Goal: Find specific page/section: Locate a particular part of the current website

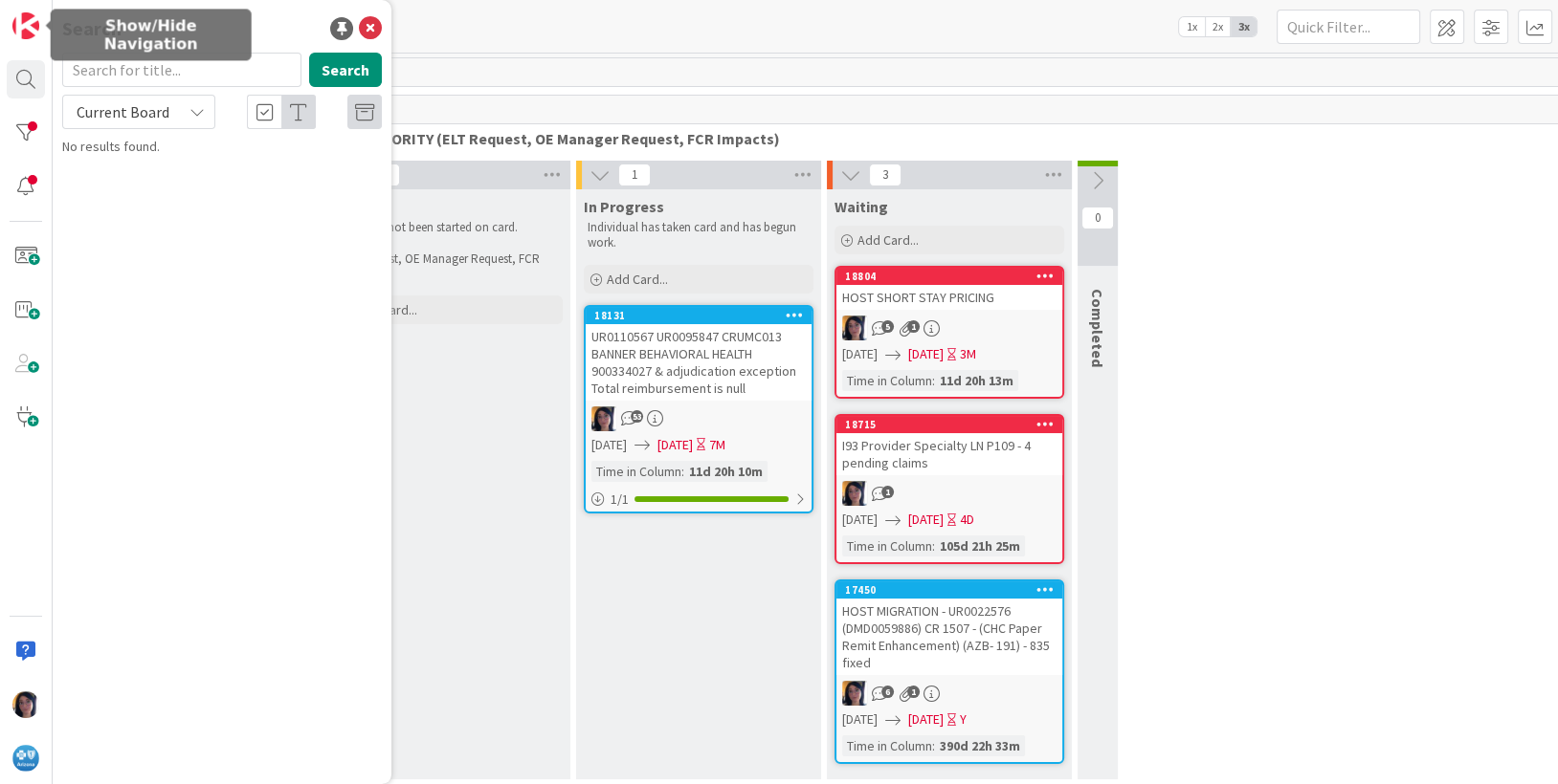
click at [124, 64] on input "text" at bounding box center [181, 69] width 239 height 35
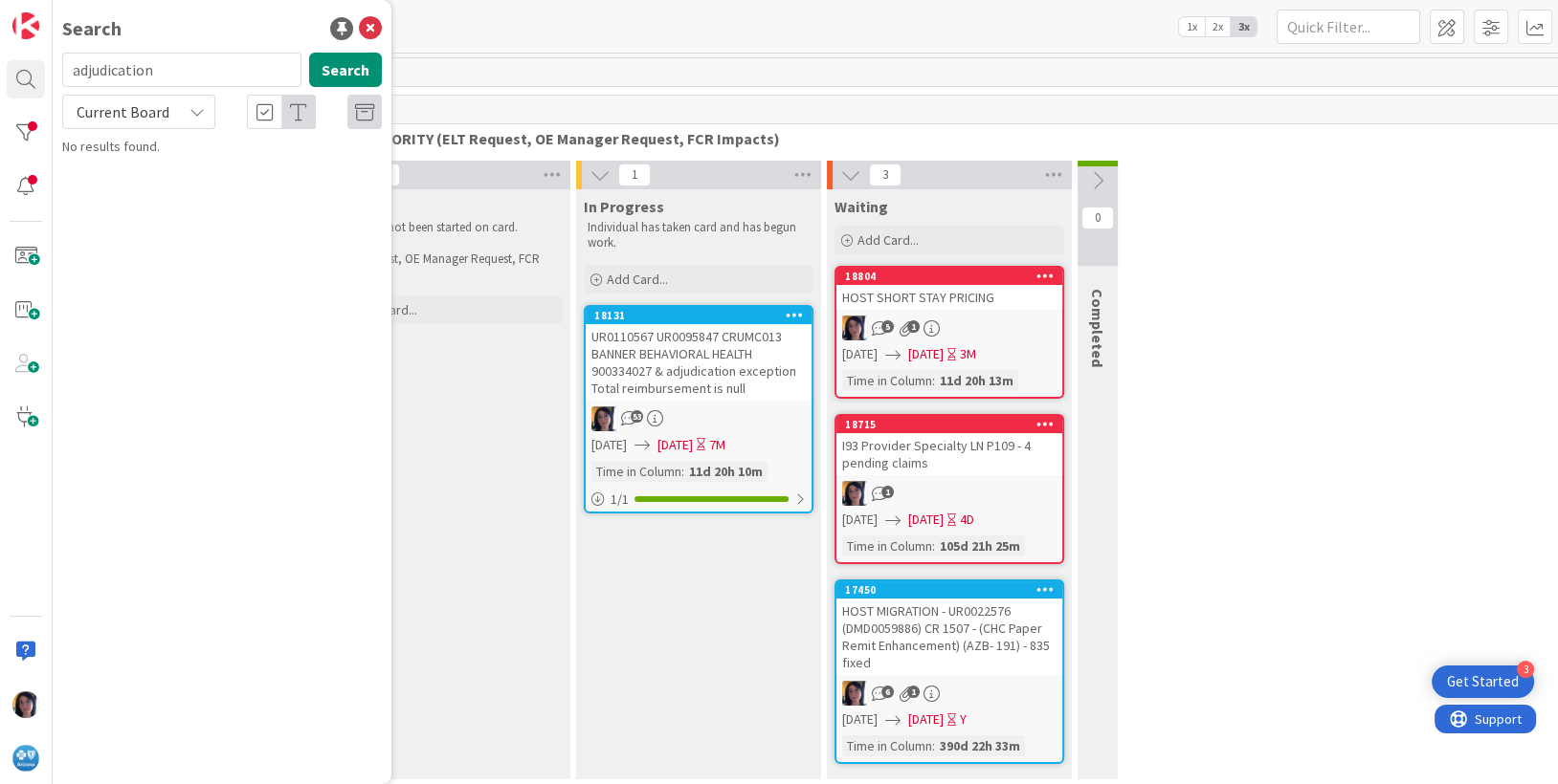
type input "adjudication"
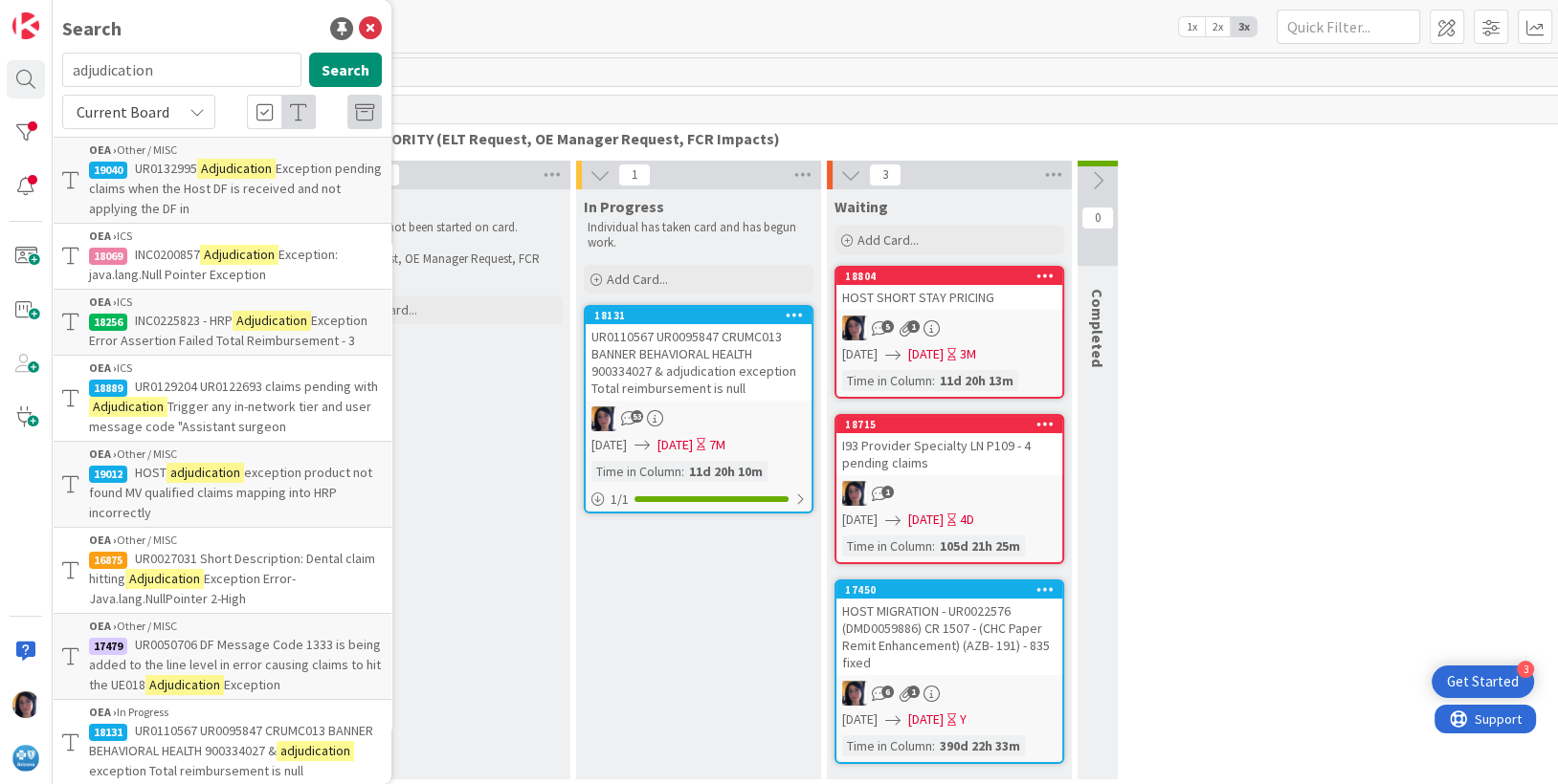
click at [211, 435] on span "Trigger any in-network tier and user message code "Assistant surgeon" at bounding box center [230, 416] width 283 height 38
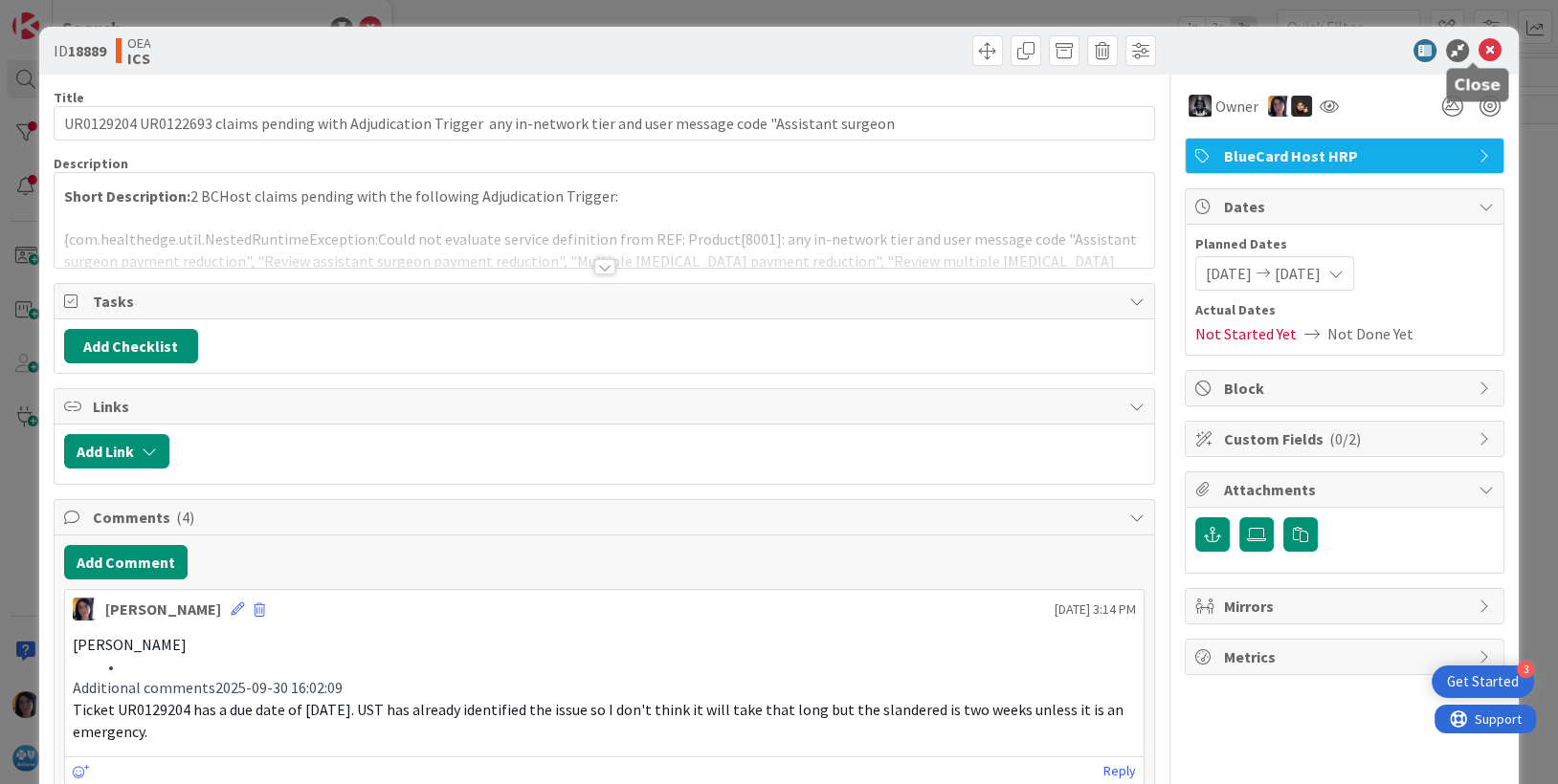
click at [1479, 54] on icon at bounding box center [1490, 51] width 23 height 23
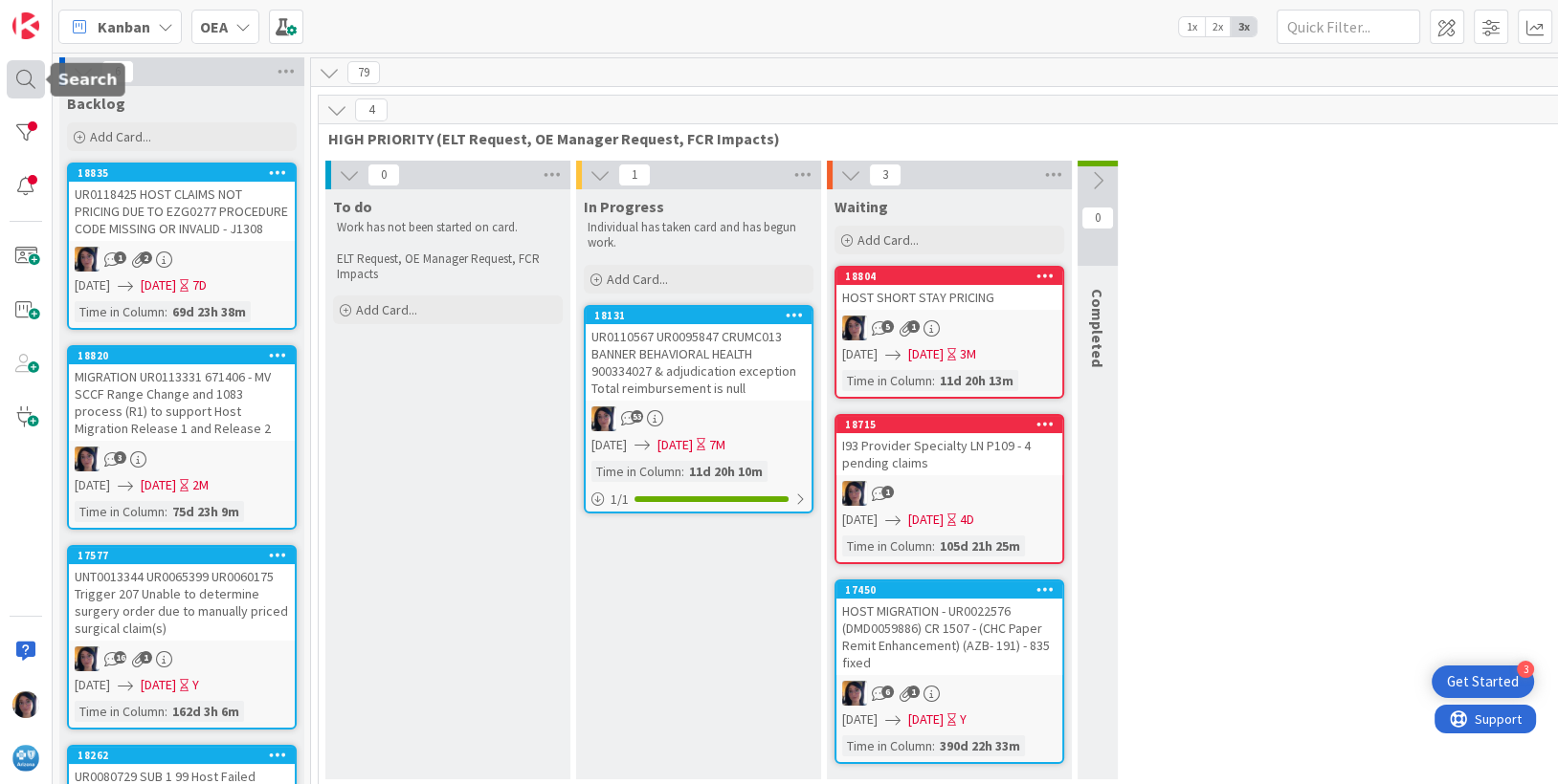
click at [29, 79] on div at bounding box center [26, 79] width 39 height 39
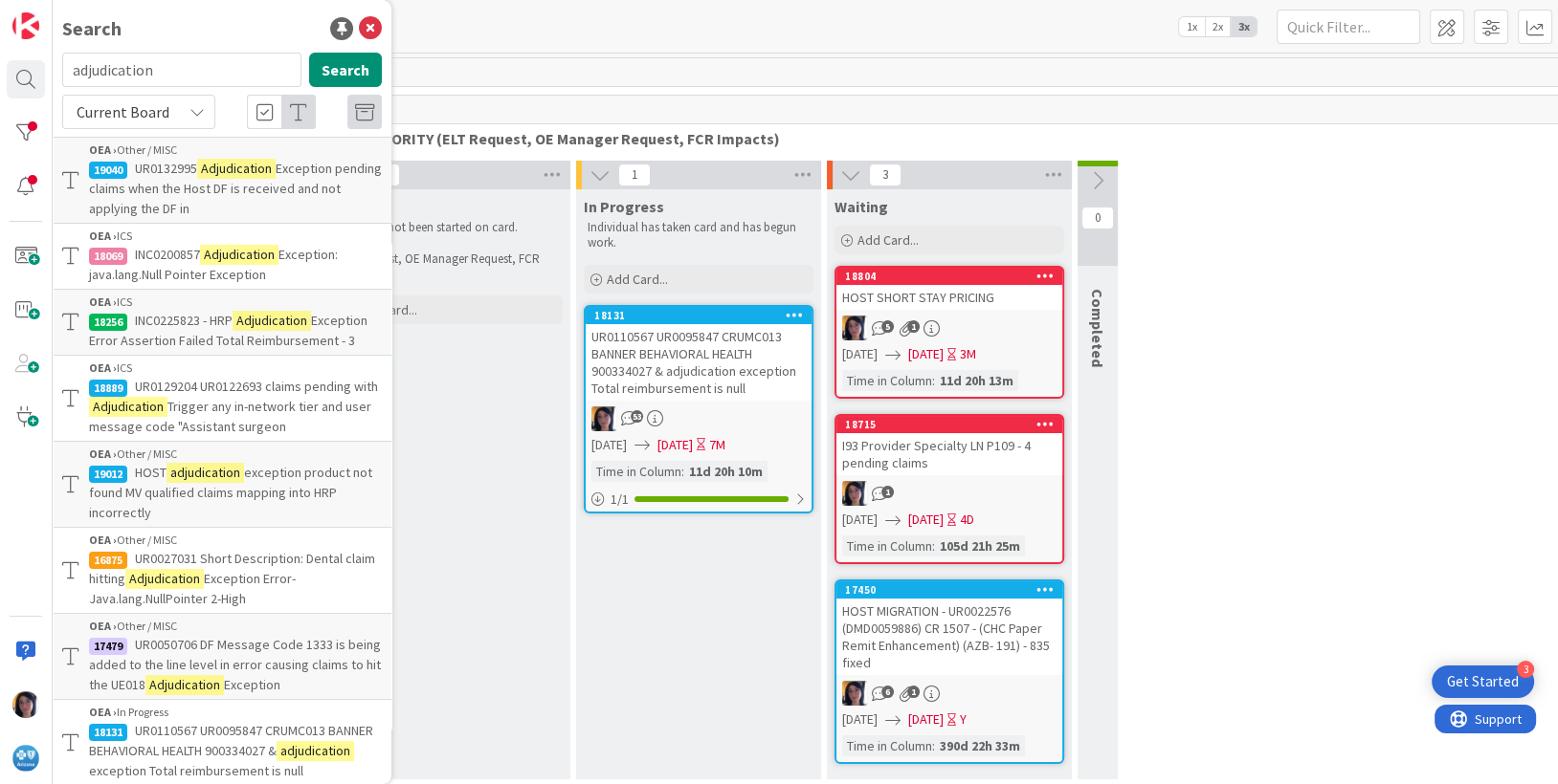
click at [228, 424] on span "Trigger any in-network tier and user message code "Assistant surgeon" at bounding box center [230, 416] width 283 height 38
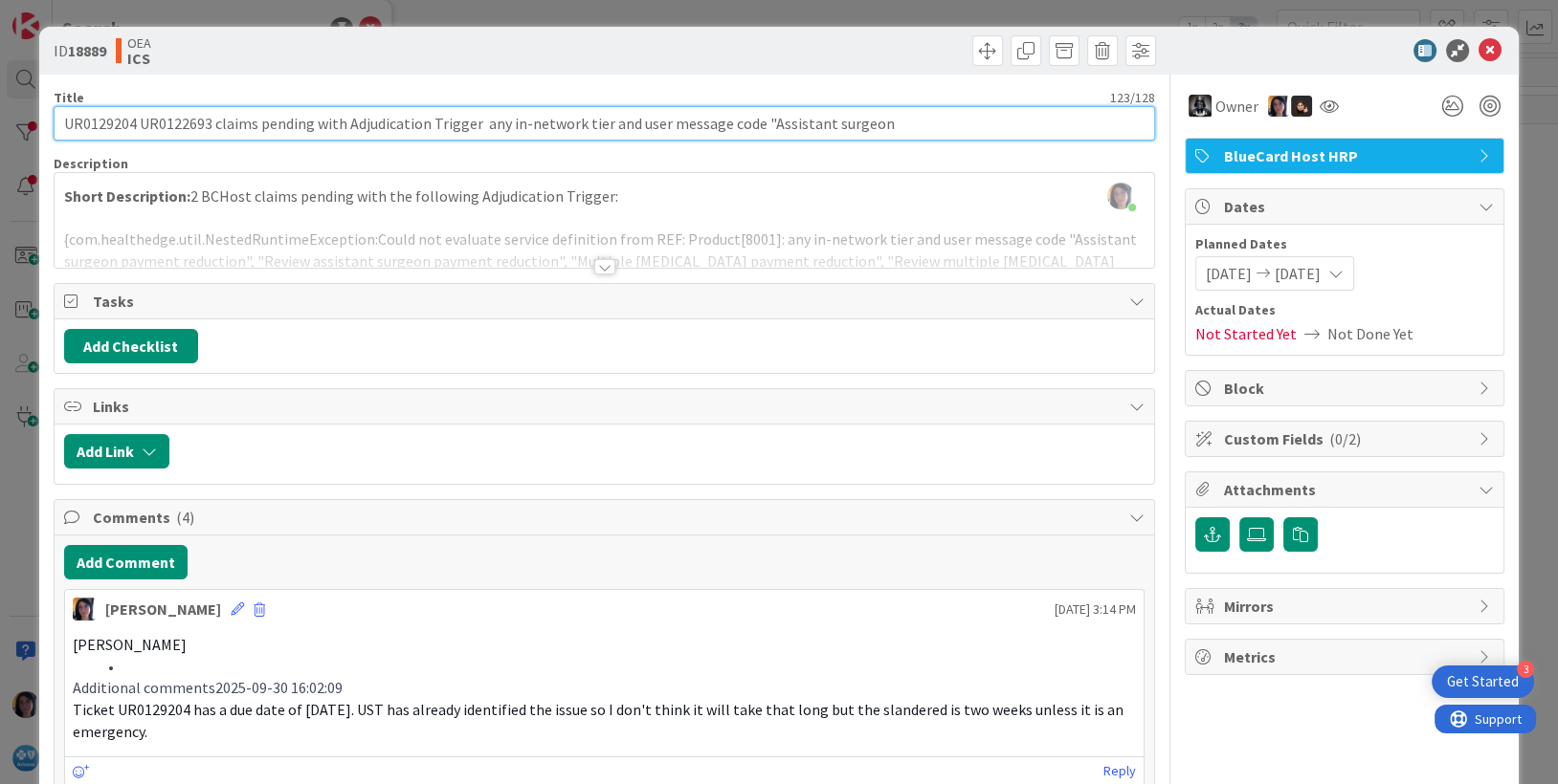
click at [168, 124] on input "UR0129204 UR0122693 claims pending with Adjudication Trigger any in-network tie…" at bounding box center [605, 123] width 1103 height 35
click at [113, 123] on input "UR0129204 UR0122693 claims pending with Adjudication Trigger any in-network tie…" at bounding box center [605, 123] width 1103 height 35
click at [179, 120] on input "UR0129204 UR0122693 claims pending with Adjudication Trigger any in-network tie…" at bounding box center [605, 123] width 1103 height 35
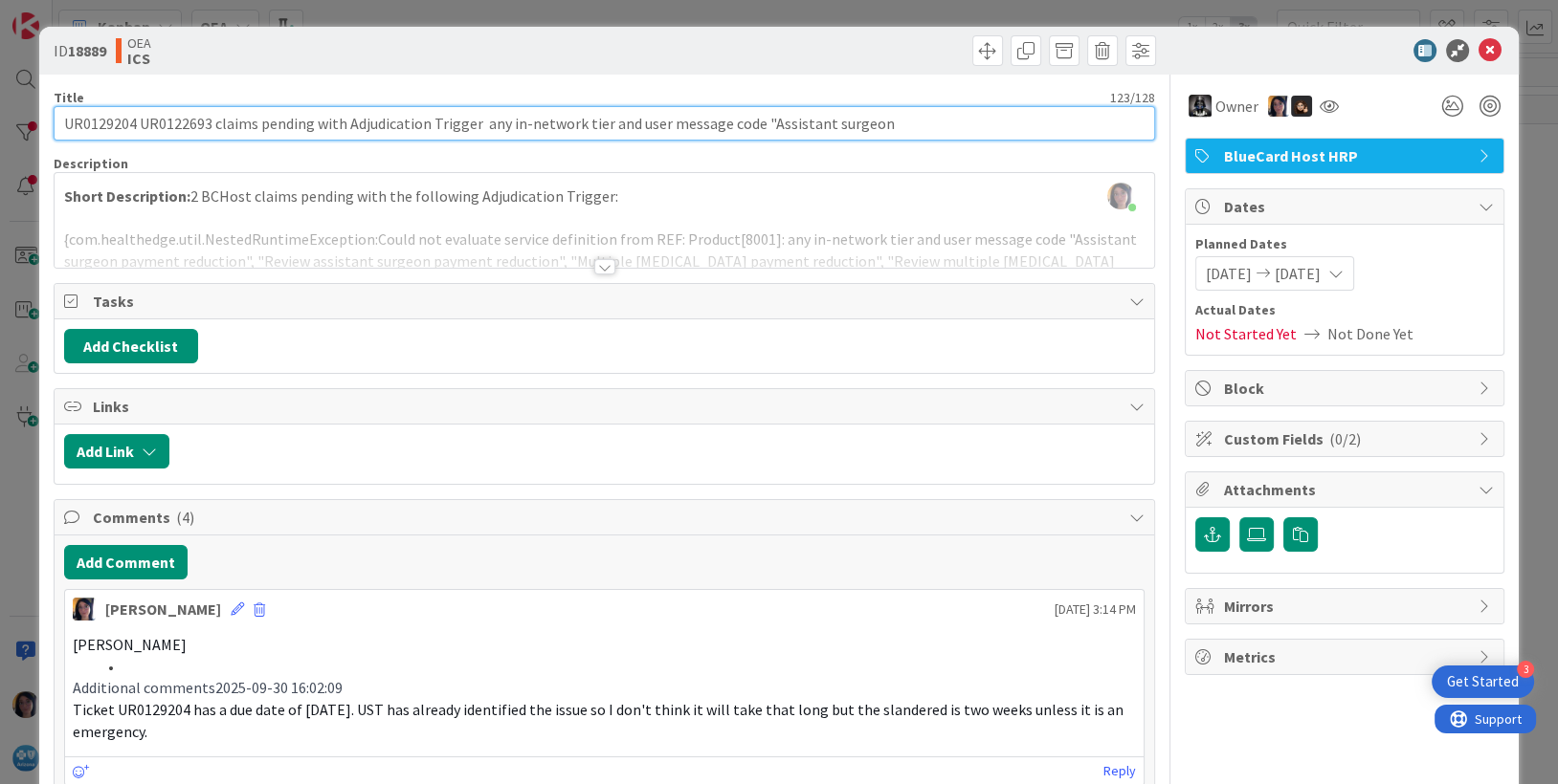
click at [179, 120] on input "UR0129204 UR0122693 claims pending with Adjudication Trigger any in-network tie…" at bounding box center [605, 123] width 1103 height 35
